Goal: Transaction & Acquisition: Book appointment/travel/reservation

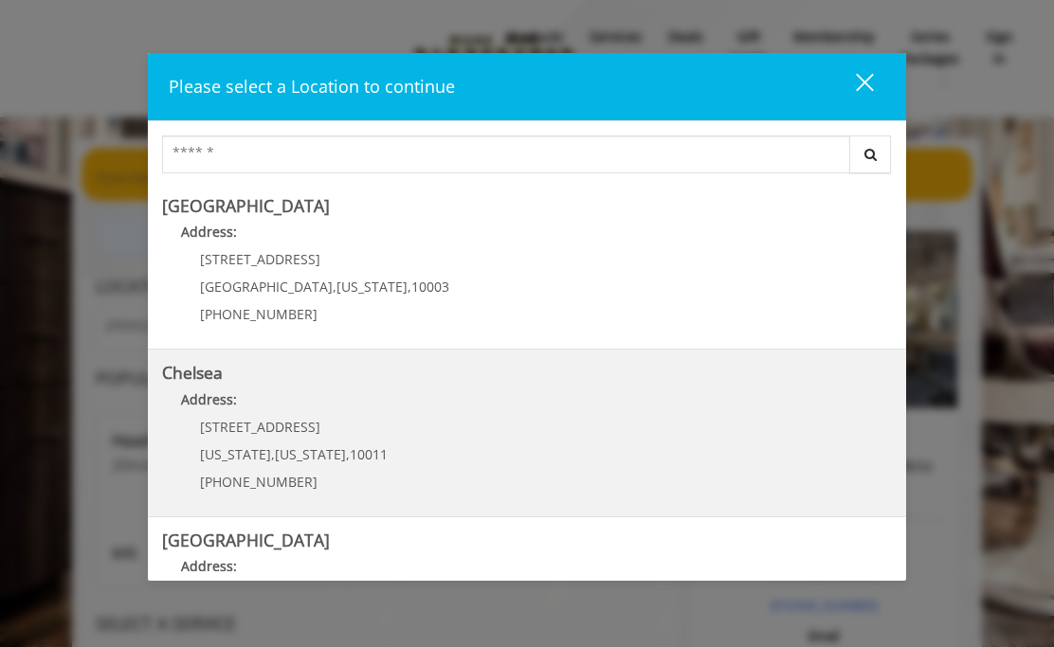
click at [291, 431] on span "[STREET_ADDRESS]" at bounding box center [260, 427] width 120 height 18
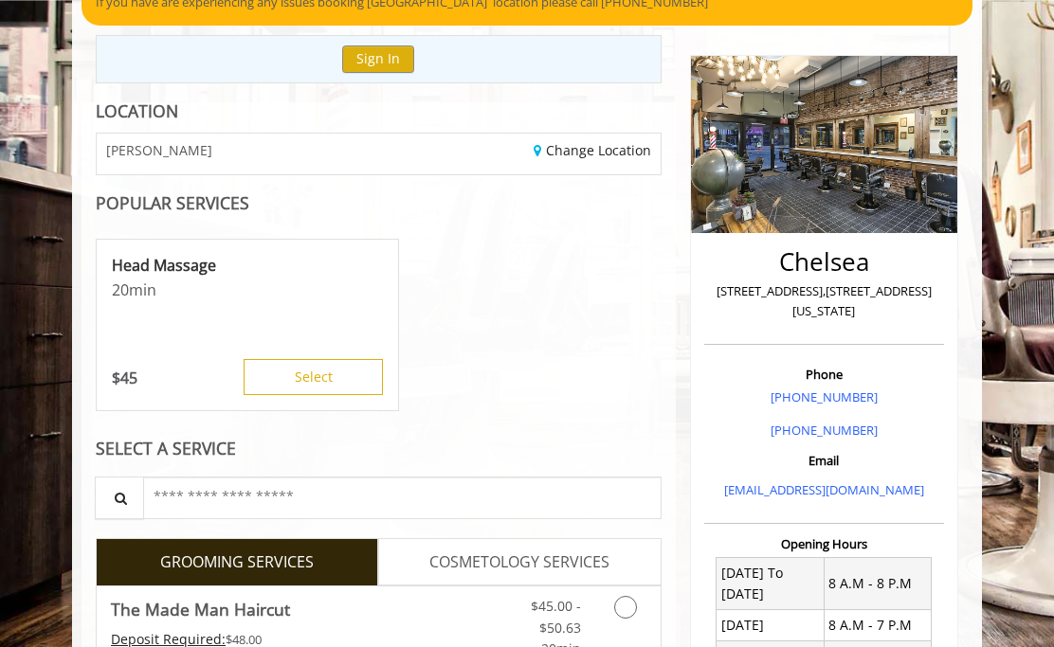
scroll to position [200, 0]
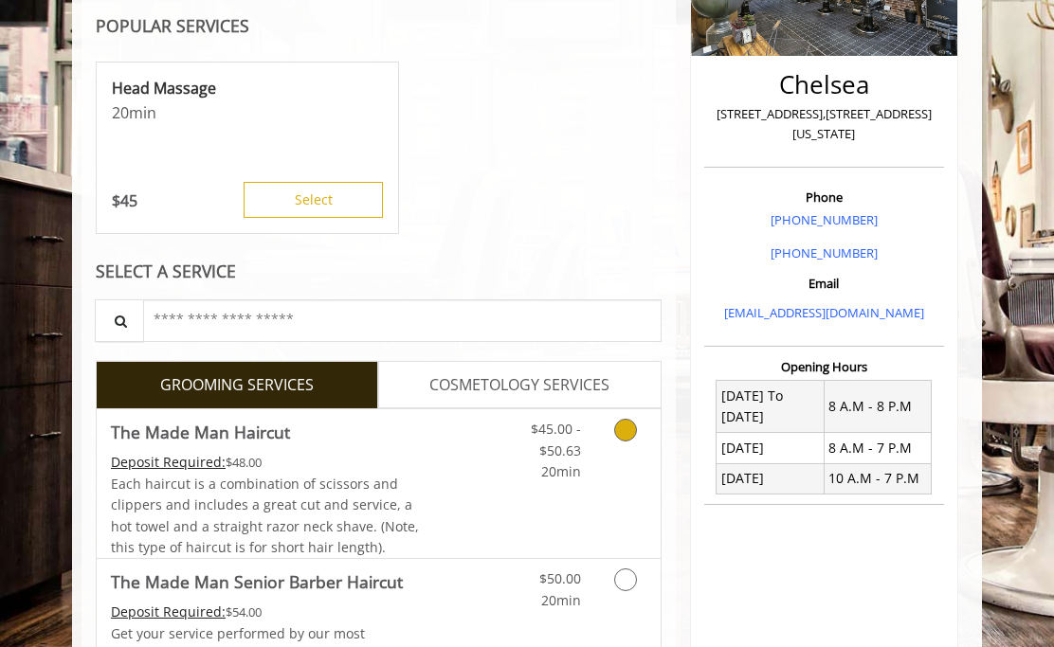
scroll to position [501, 0]
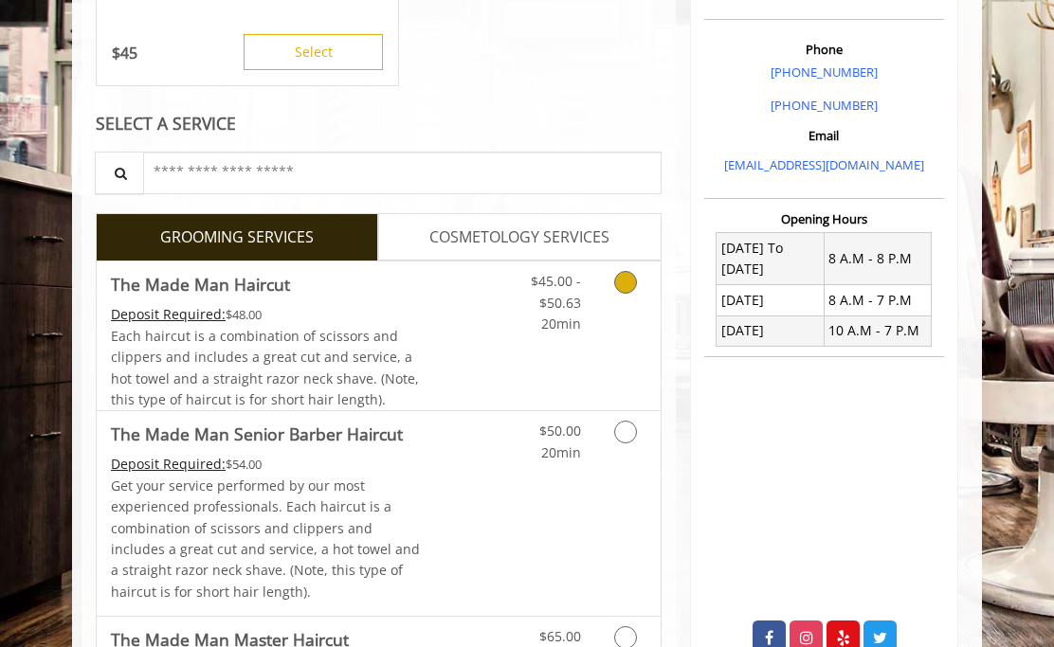
click at [635, 289] on link "Grooming services" at bounding box center [628, 298] width 36 height 73
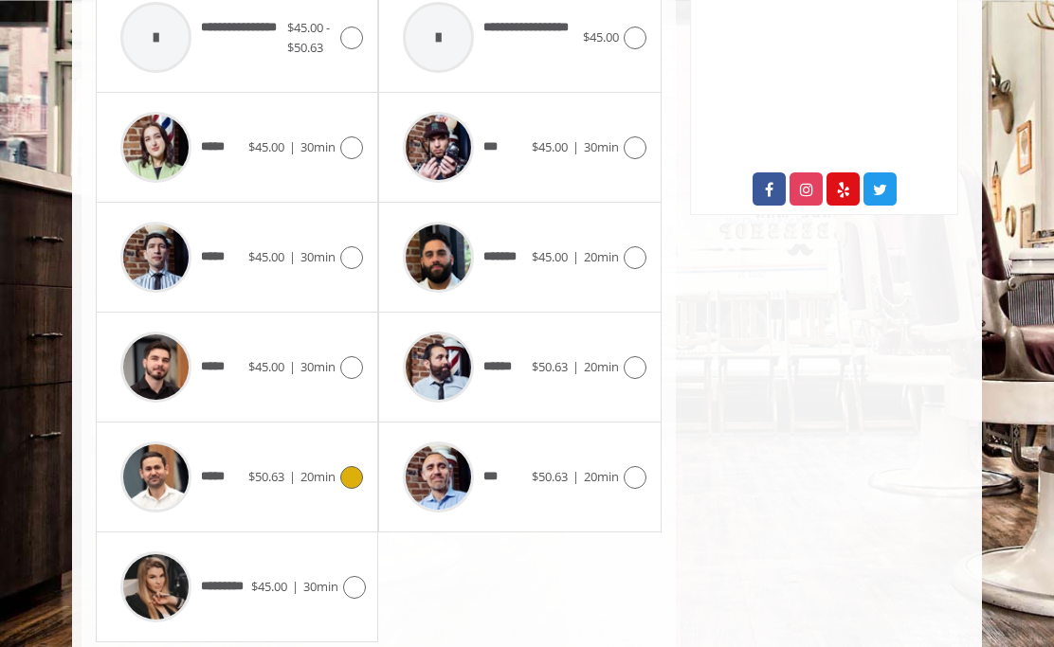
scroll to position [956, 0]
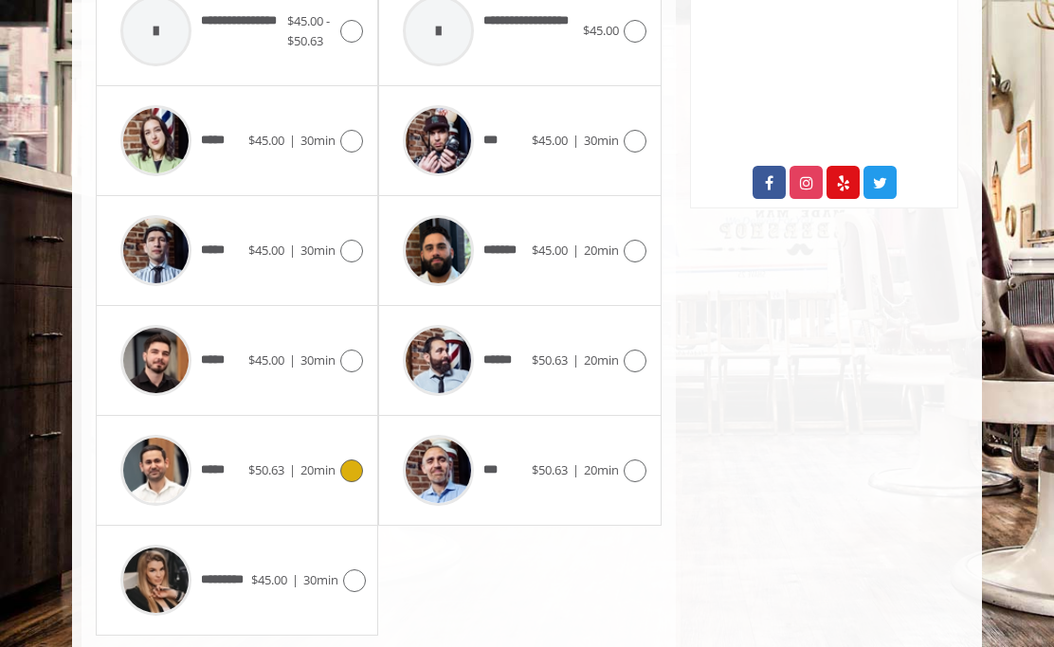
click at [353, 464] on icon at bounding box center [351, 471] width 23 height 23
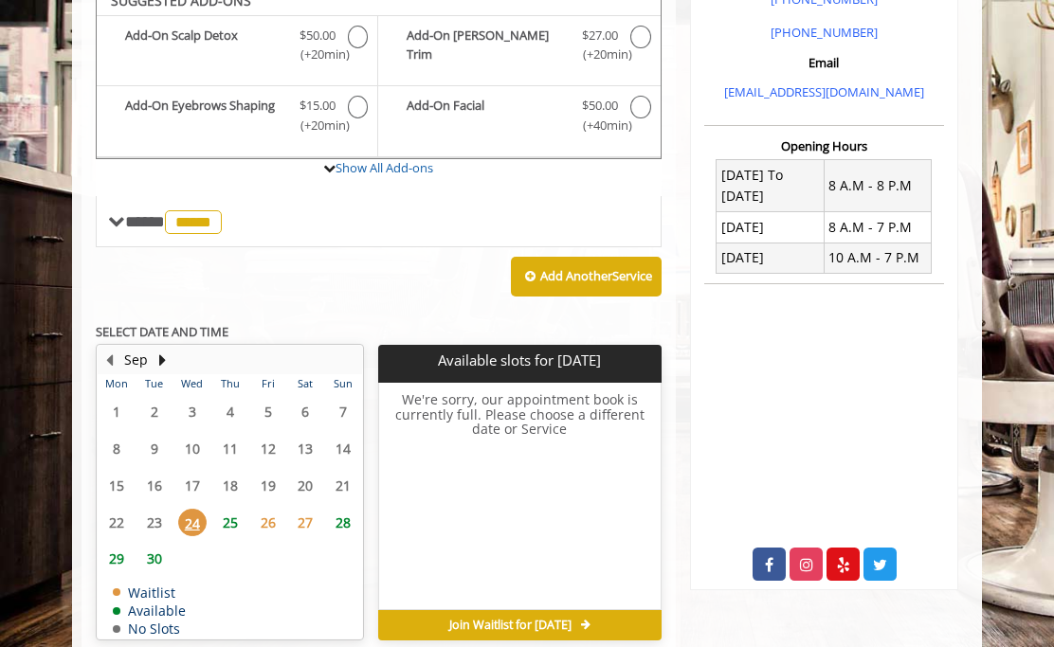
scroll to position [556, 0]
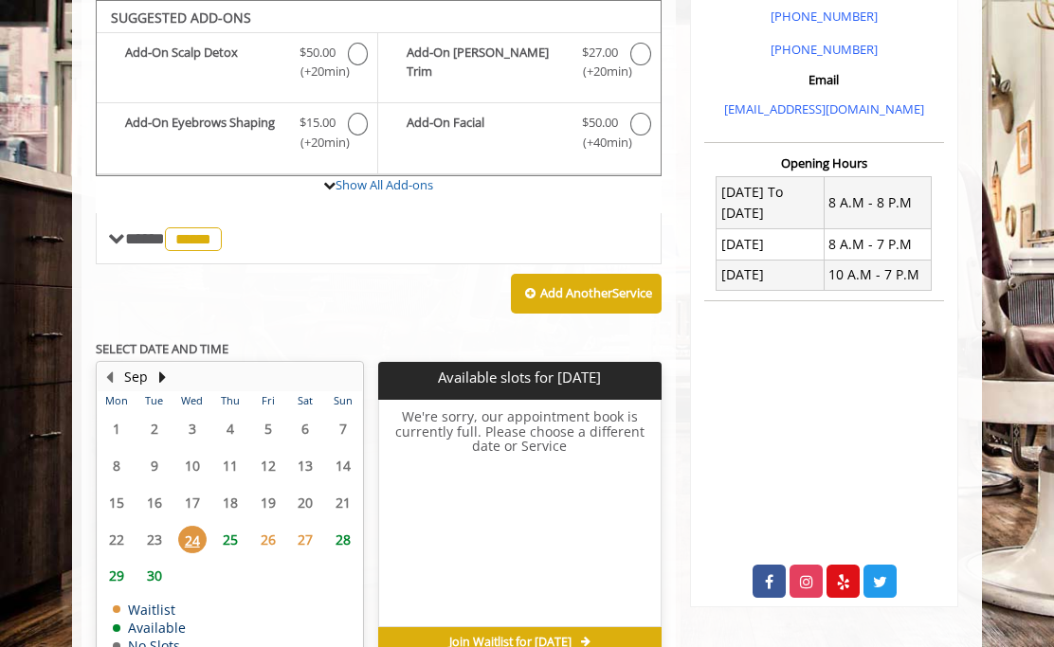
click at [228, 526] on span "25" at bounding box center [230, 539] width 28 height 27
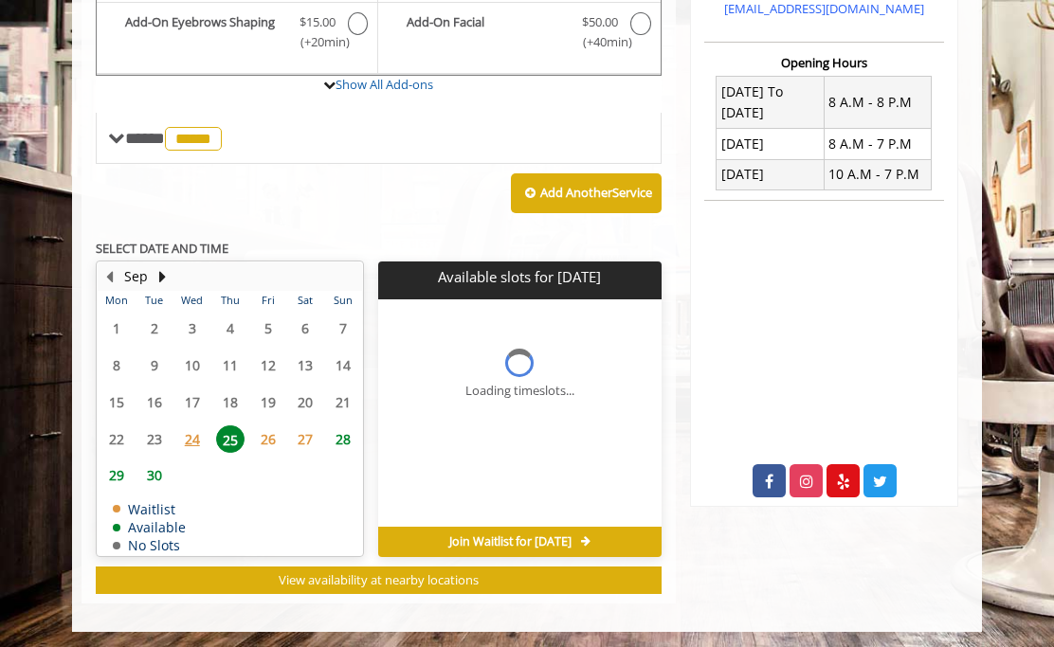
scroll to position [685, 0]
